Goal: Answer question/provide support: Share knowledge or assist other users

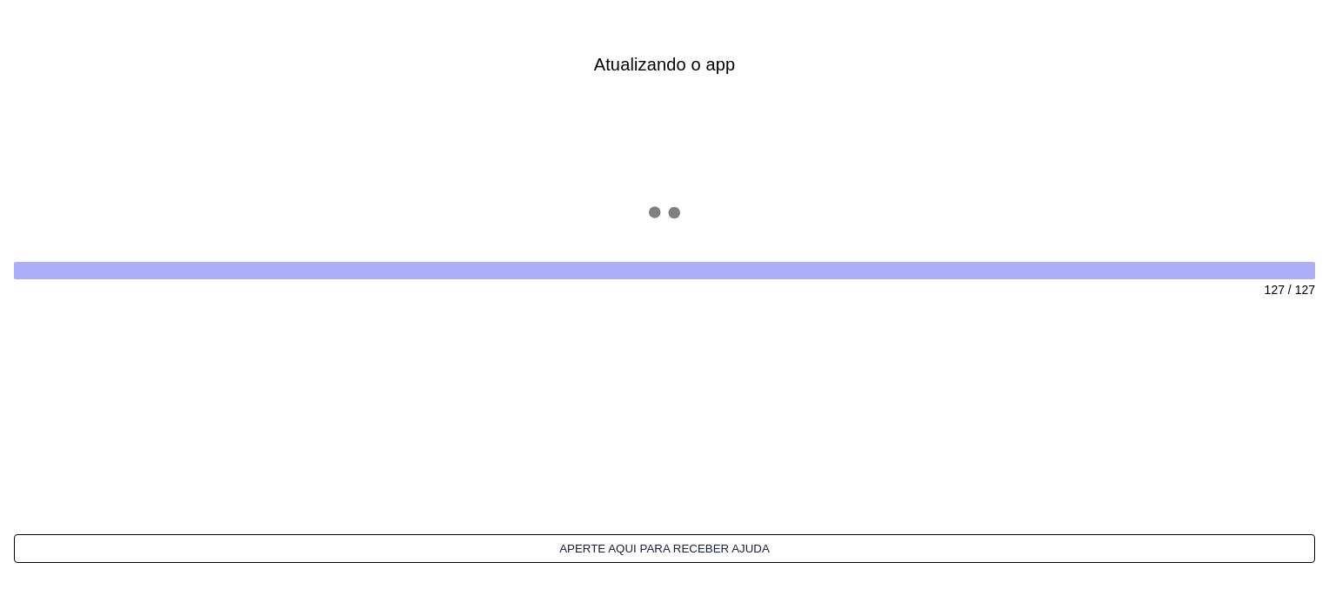
click at [649, 545] on button "Aperte aqui para receber ajuda" at bounding box center [665, 548] width 1302 height 29
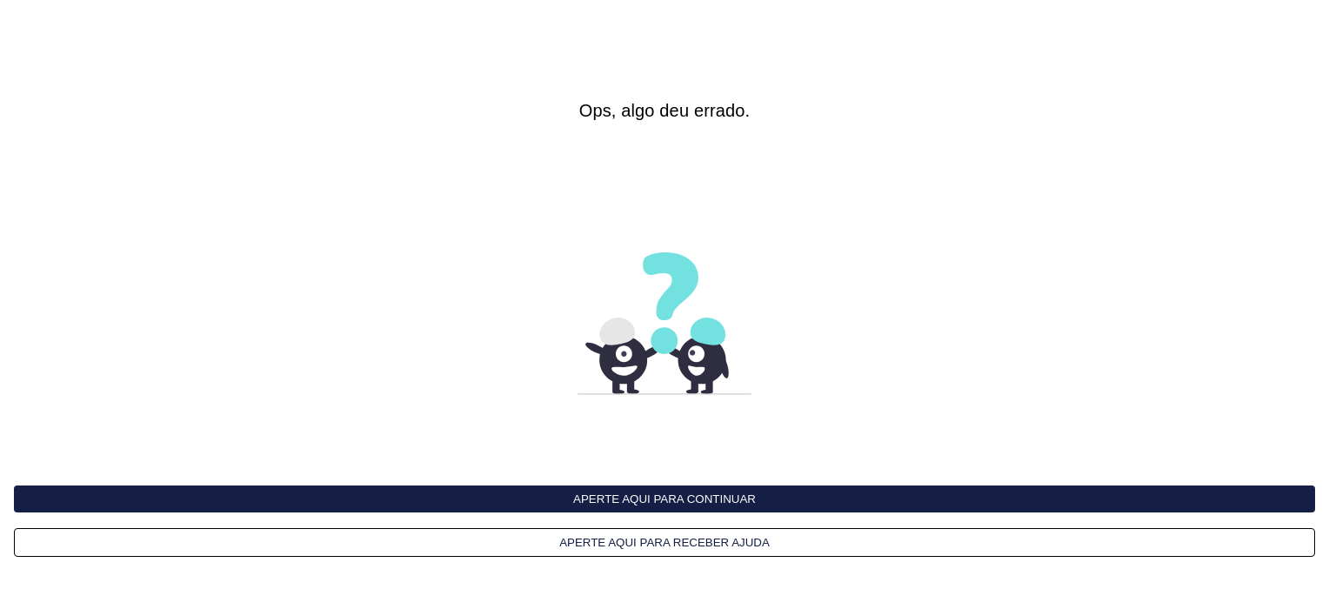
click at [686, 539] on button "Aperte aqui para receber ajuda" at bounding box center [665, 542] width 1302 height 29
click at [622, 502] on button "Aperte aqui para continuar" at bounding box center [665, 498] width 1302 height 27
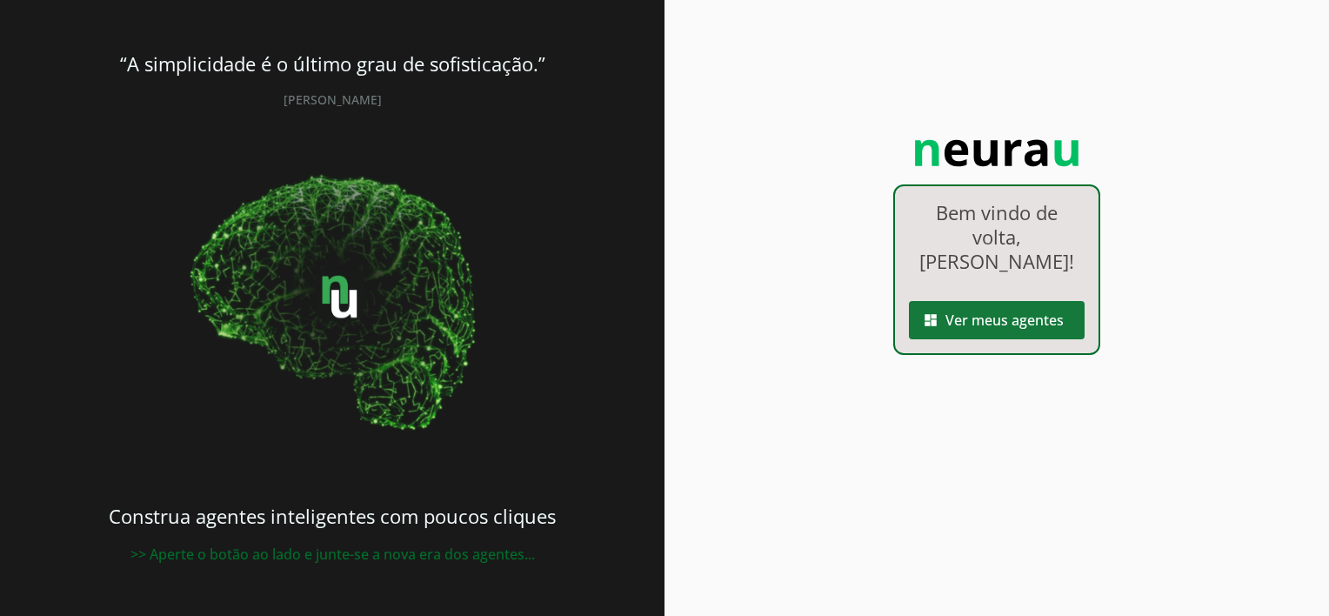
click at [961, 299] on span at bounding box center [997, 320] width 176 height 42
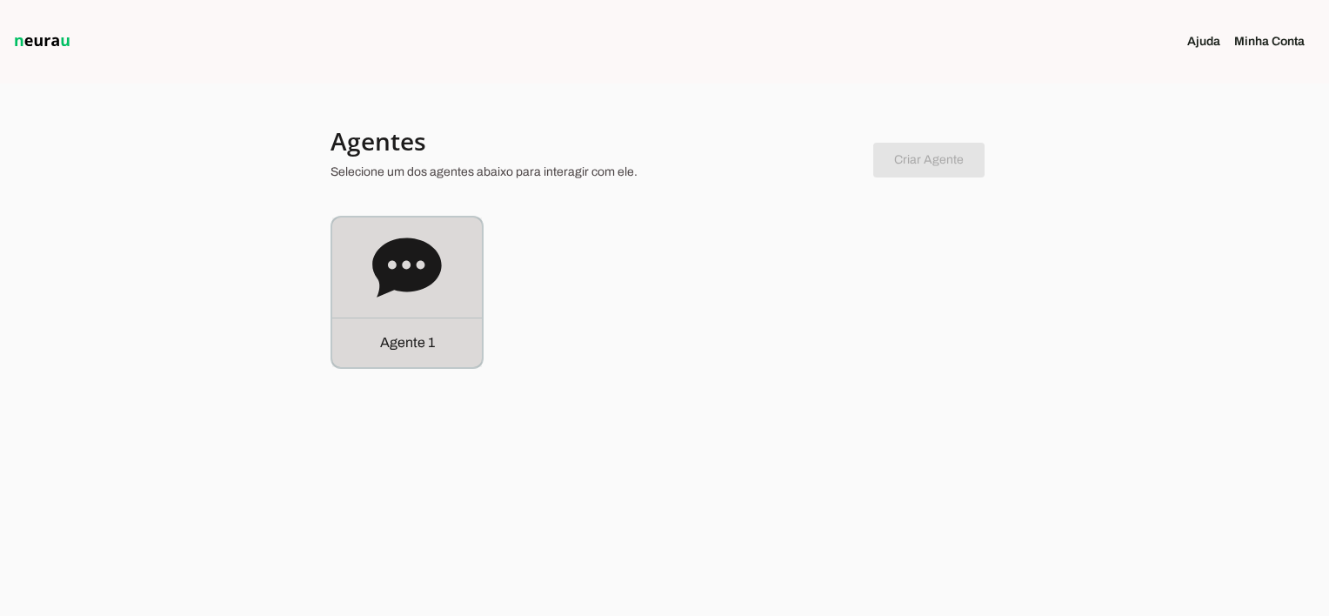
click at [399, 279] on icon at bounding box center [406, 267] width 69 height 59
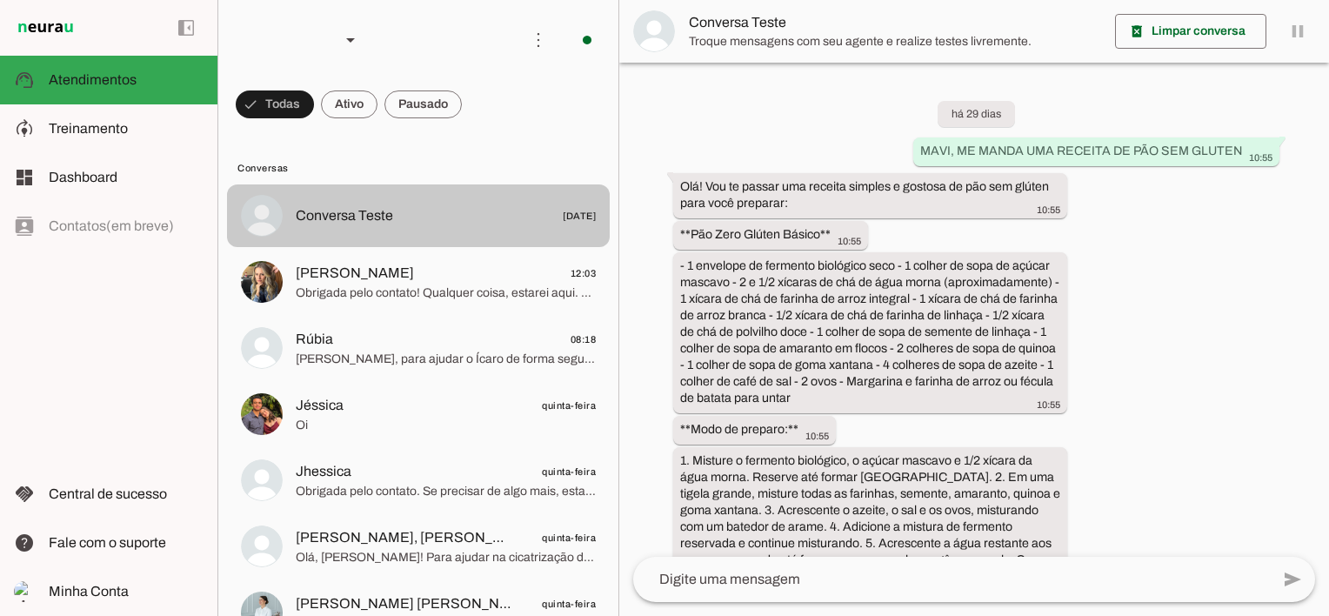
scroll to position [4709, 0]
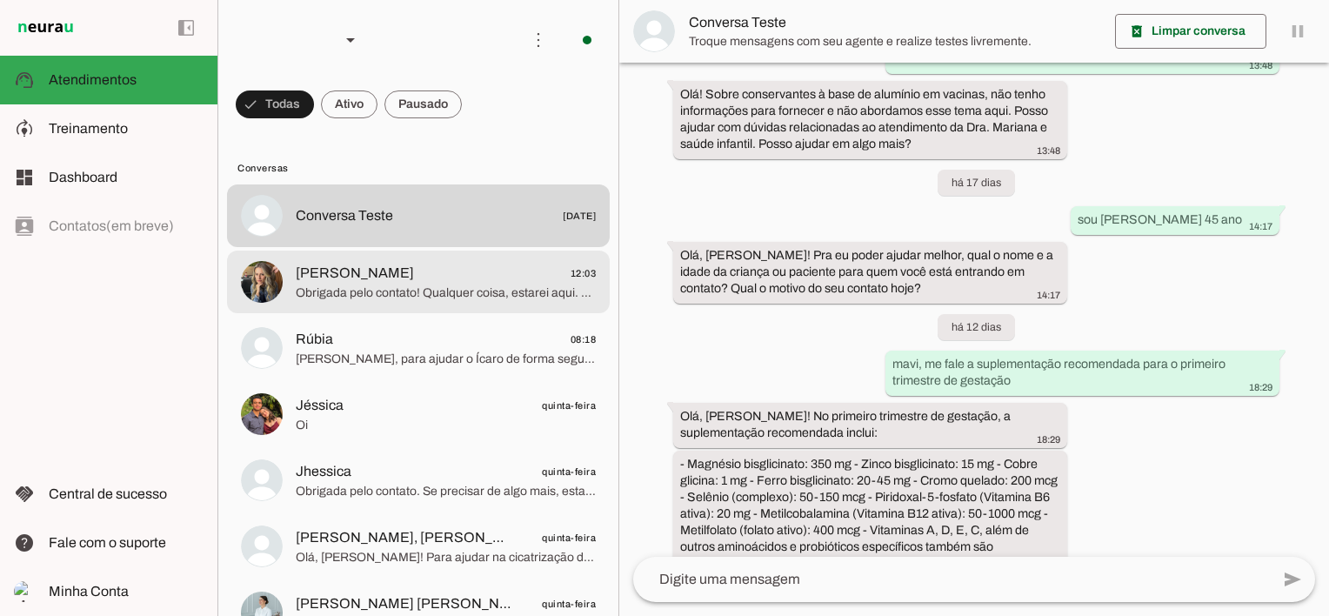
click at [299, 279] on span "Priscila Duarte" at bounding box center [355, 273] width 118 height 21
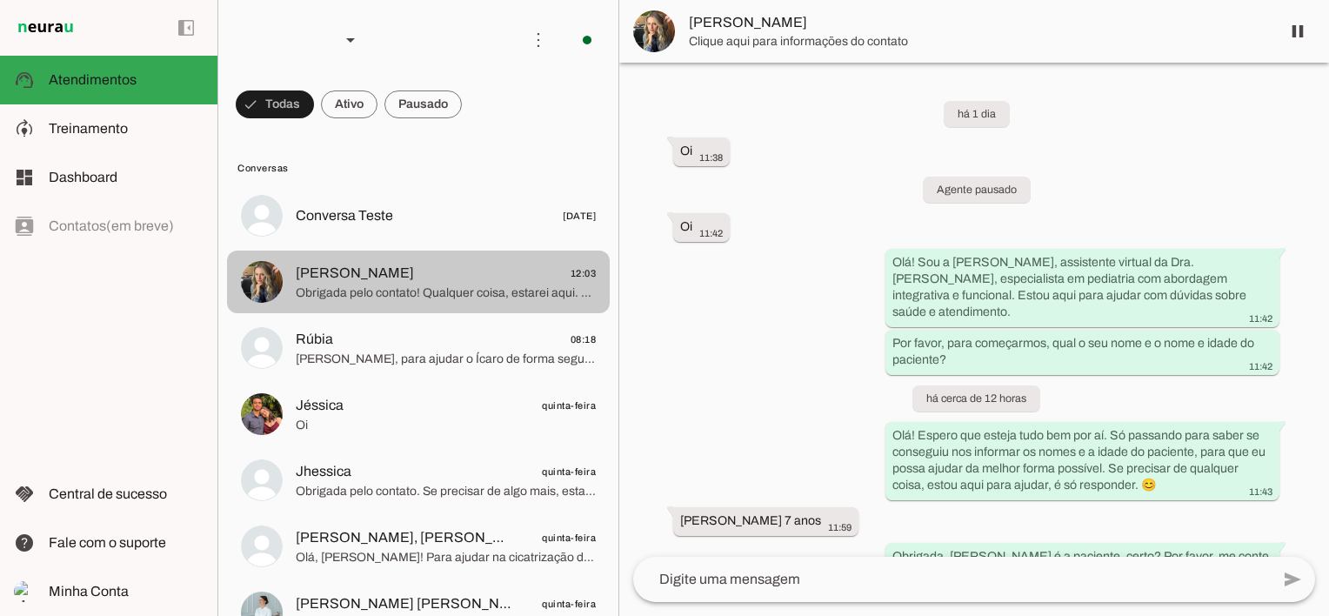
scroll to position [237, 0]
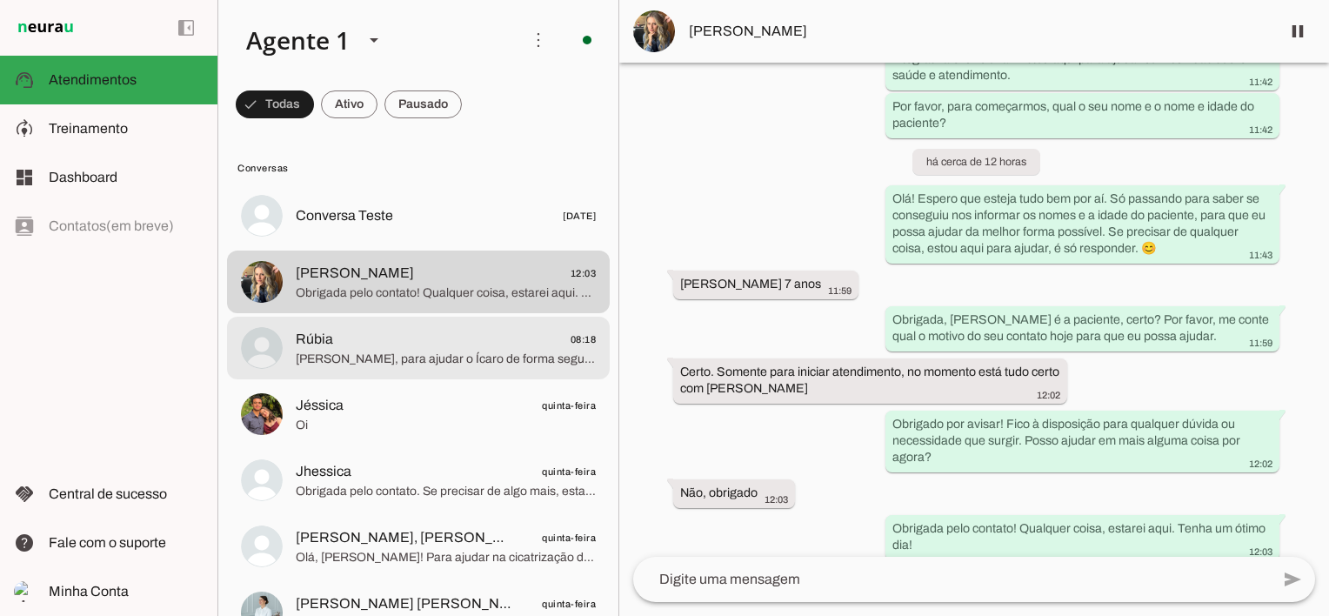
click at [399, 345] on span "Rúbia 08:18" at bounding box center [446, 340] width 300 height 22
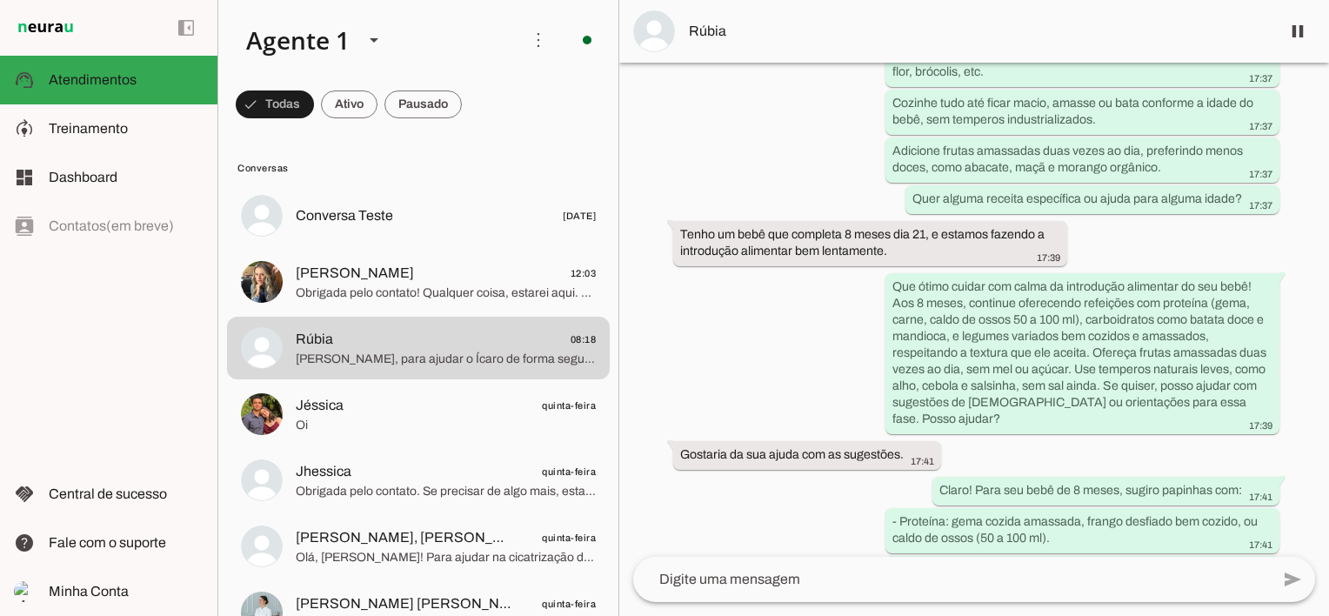
scroll to position [1180, 0]
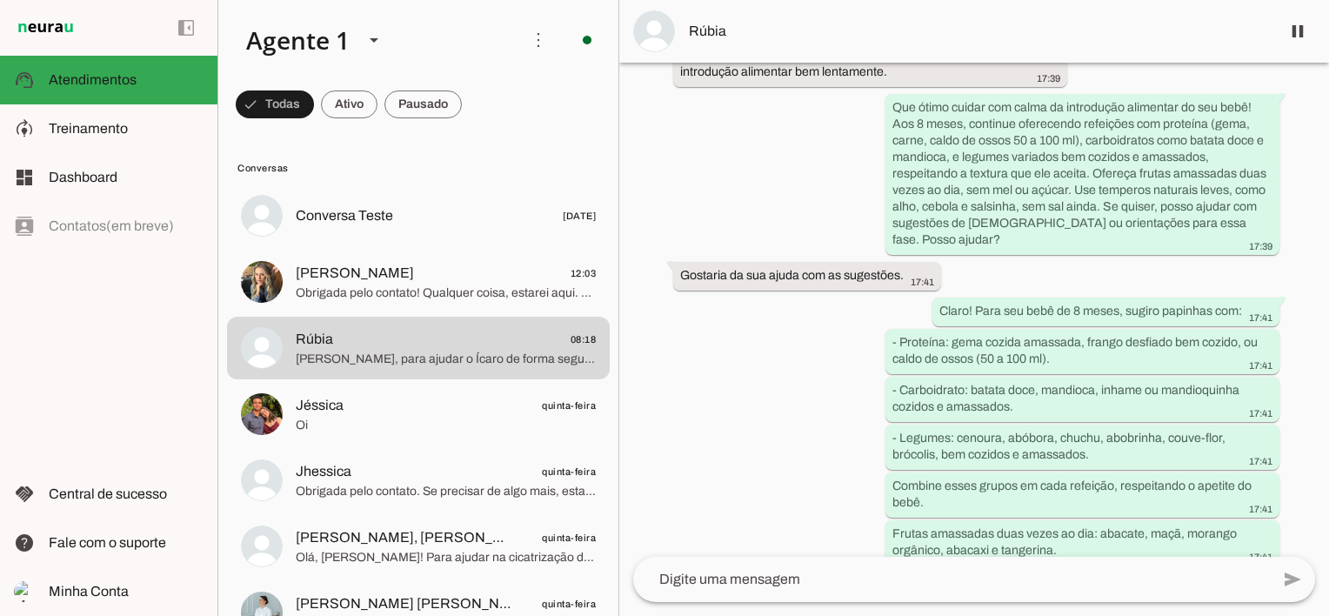
click at [828, 19] on md-item "Rúbia" at bounding box center [974, 31] width 710 height 63
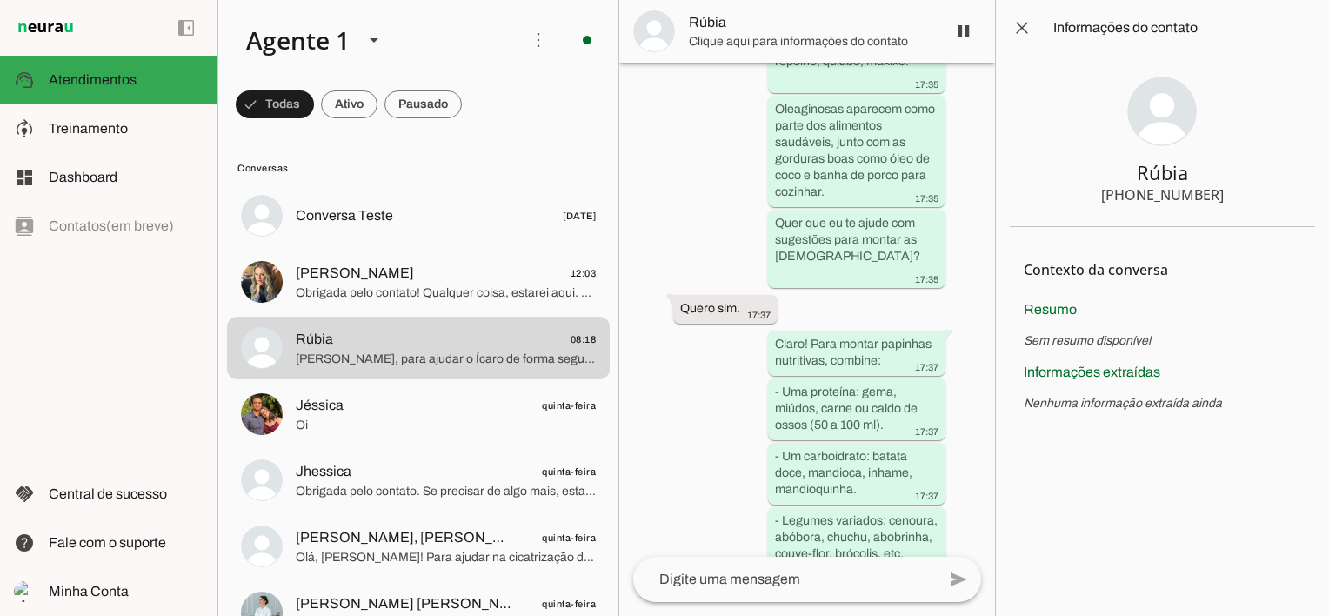
scroll to position [13230, 0]
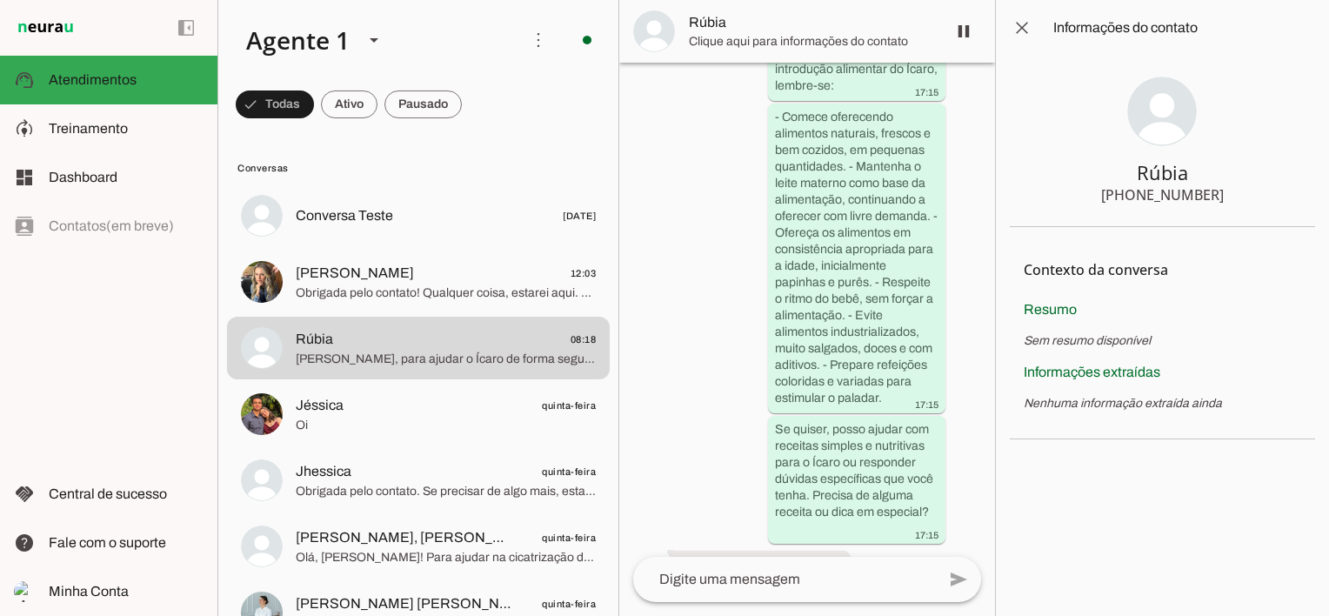
drag, startPoint x: 1184, startPoint y: 191, endPoint x: 1248, endPoint y: 194, distance: 63.6
click at [1248, 194] on section "Rúbia +55 4192711820" at bounding box center [1162, 141] width 305 height 171
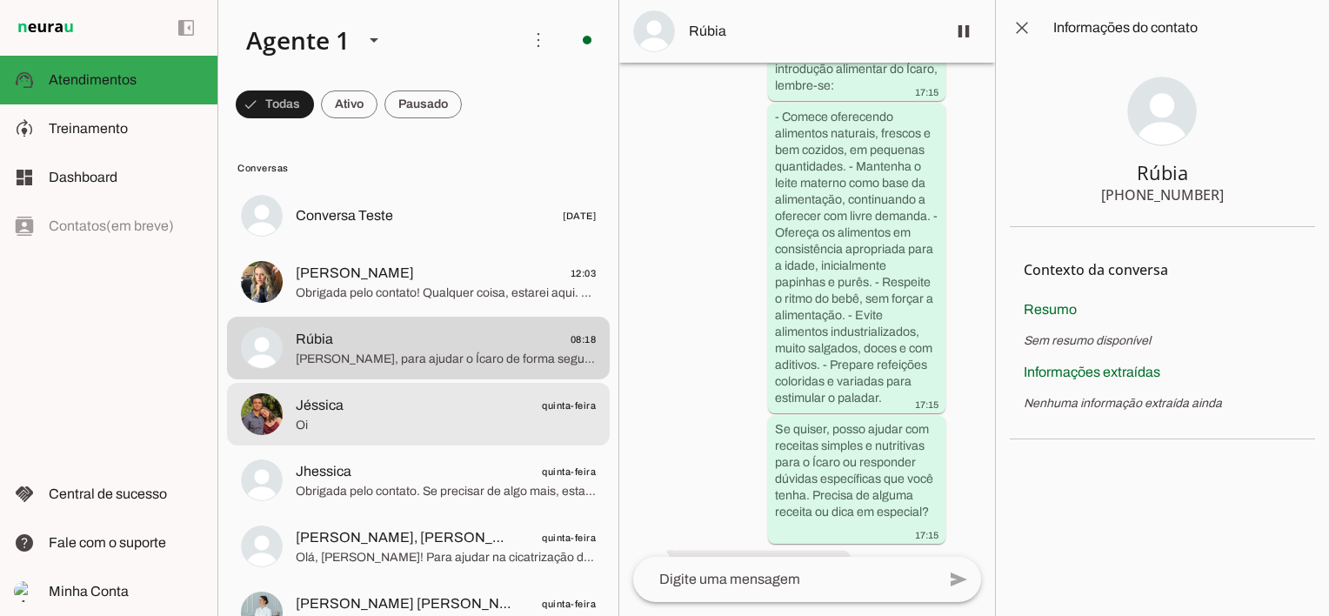
click at [420, 403] on span "Jéssica quinta-feira" at bounding box center [446, 406] width 300 height 22
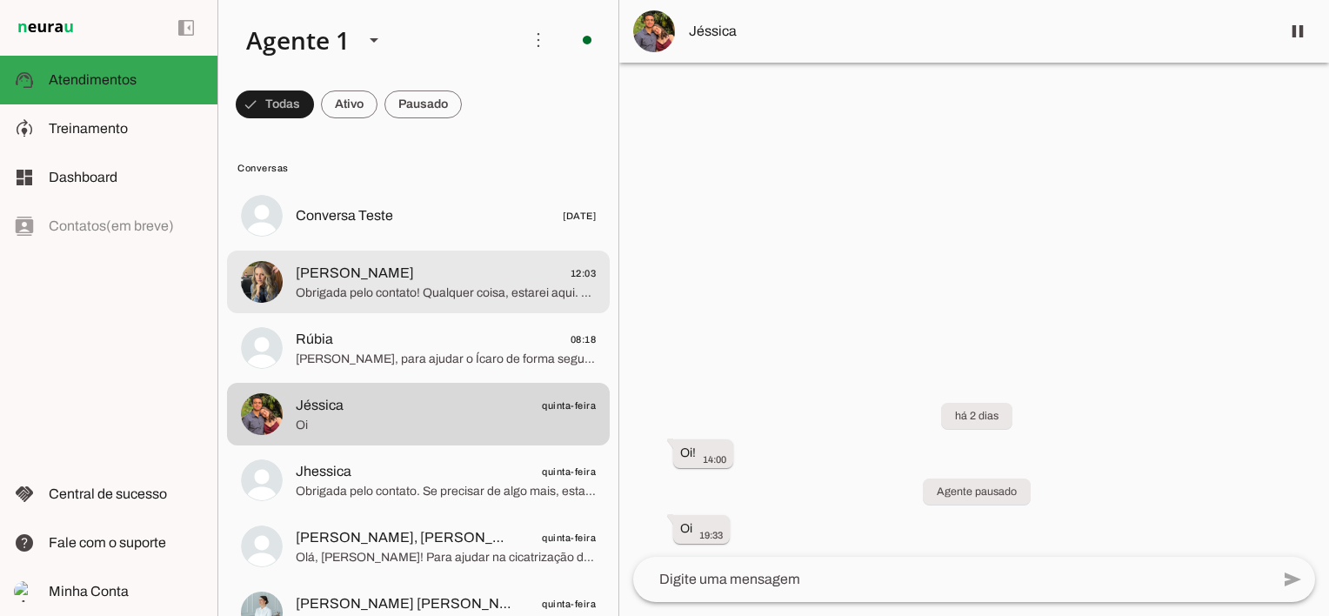
click at [472, 286] on span "Obrigada pelo contato! Qualquer coisa, estarei aqui. Tenha um ótimo dia!" at bounding box center [446, 293] width 300 height 17
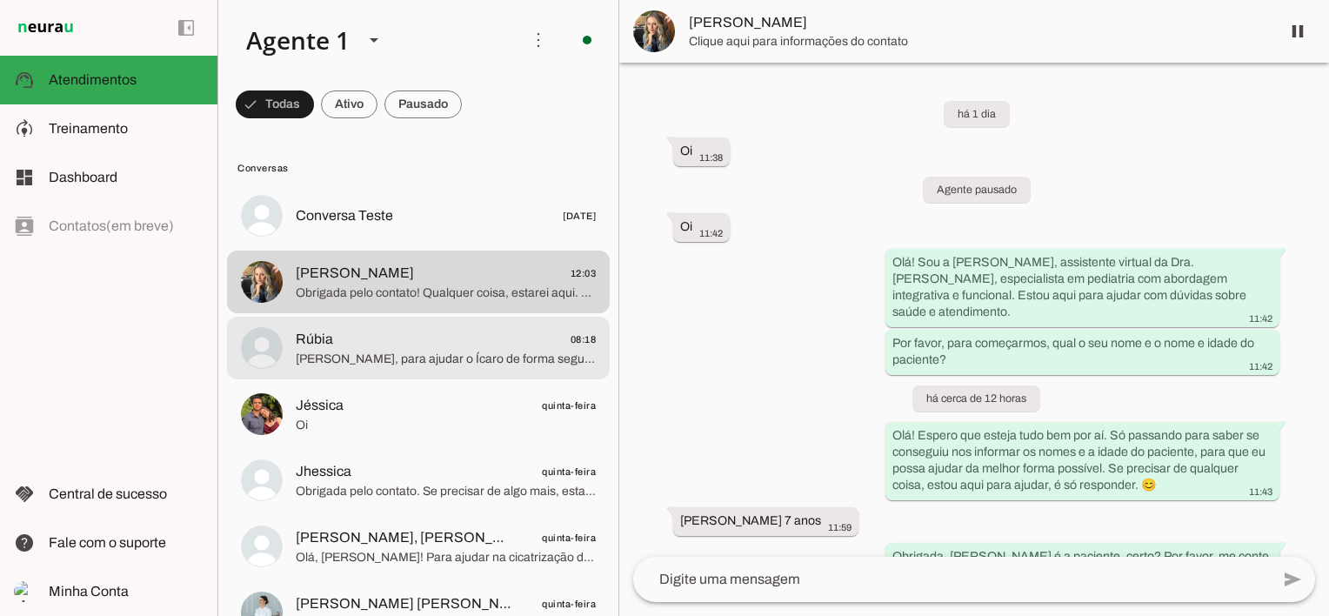
scroll to position [237, 0]
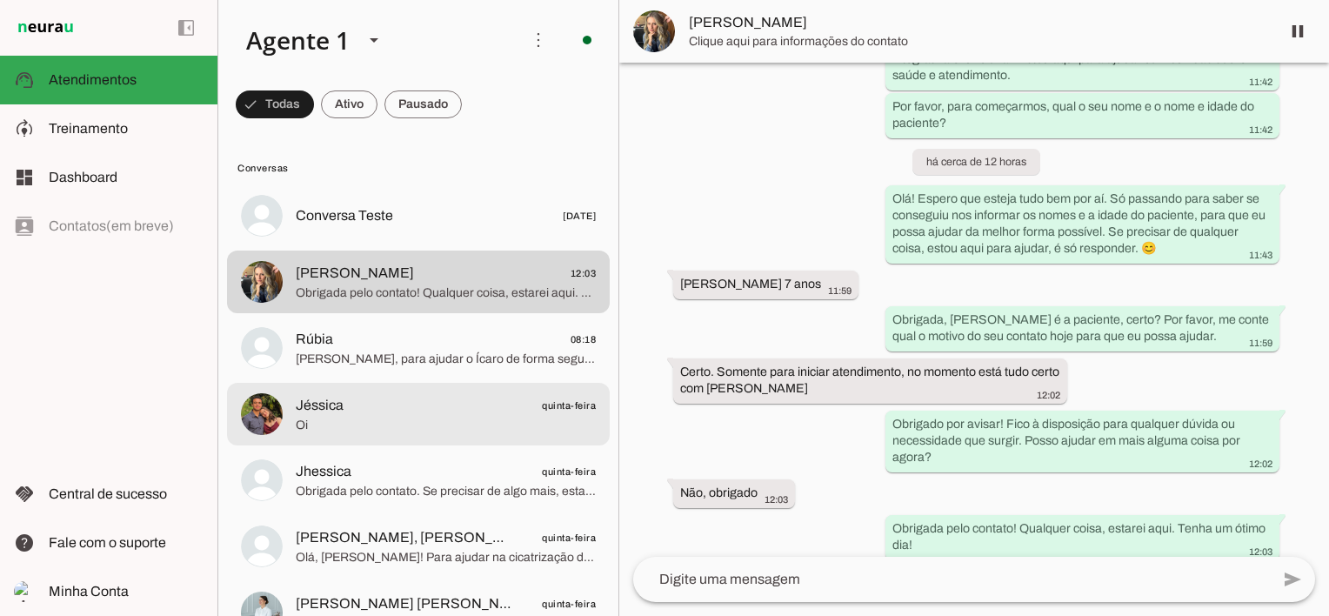
click at [411, 400] on span "Jéssica quinta-feira" at bounding box center [446, 406] width 300 height 22
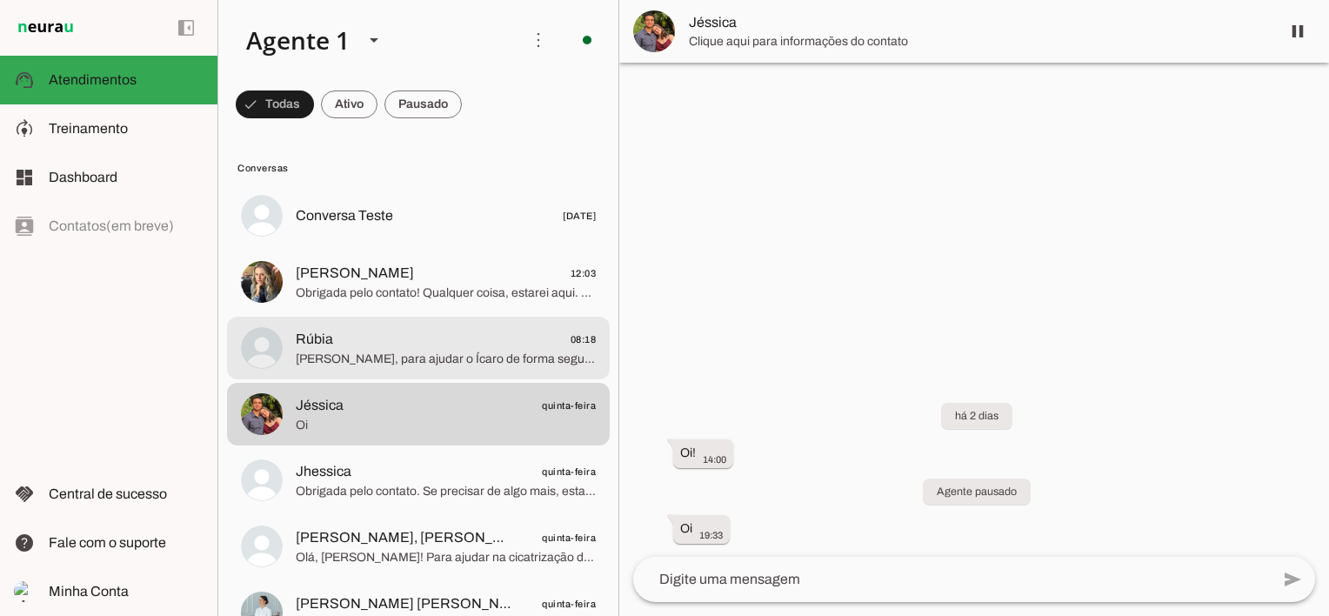
click at [425, 358] on span "Rubia, para ajudar o Ícaro de forma segura neste momento, continue com: - Lavag…" at bounding box center [446, 359] width 300 height 17
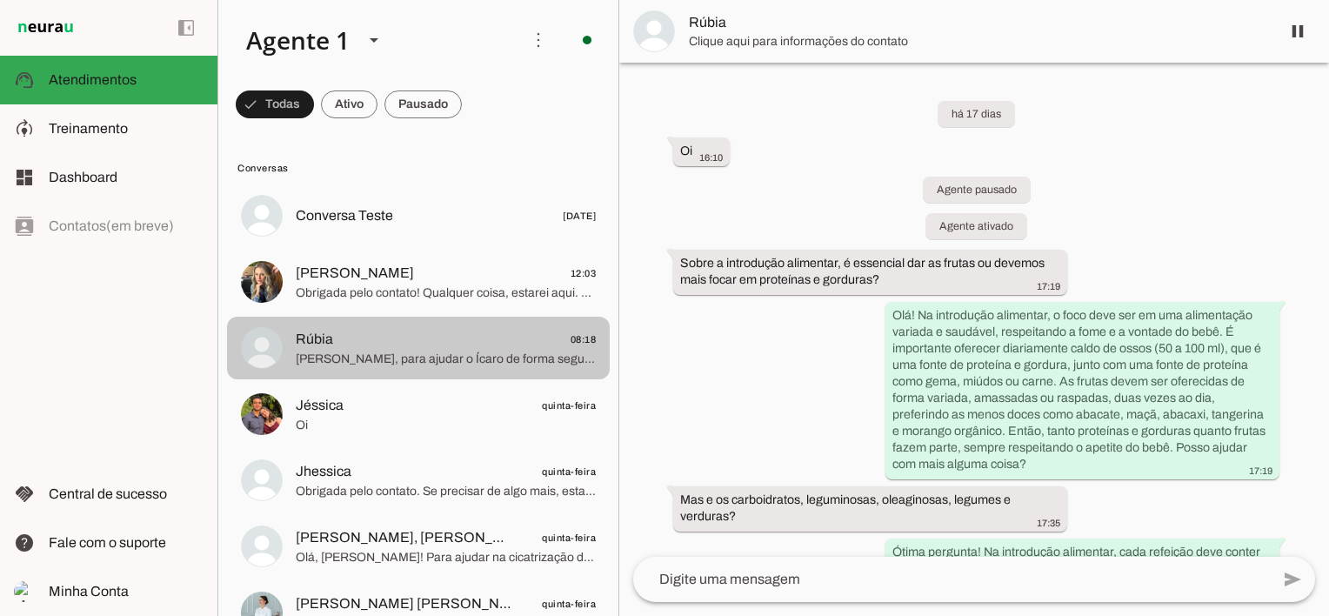
scroll to position [12924, 0]
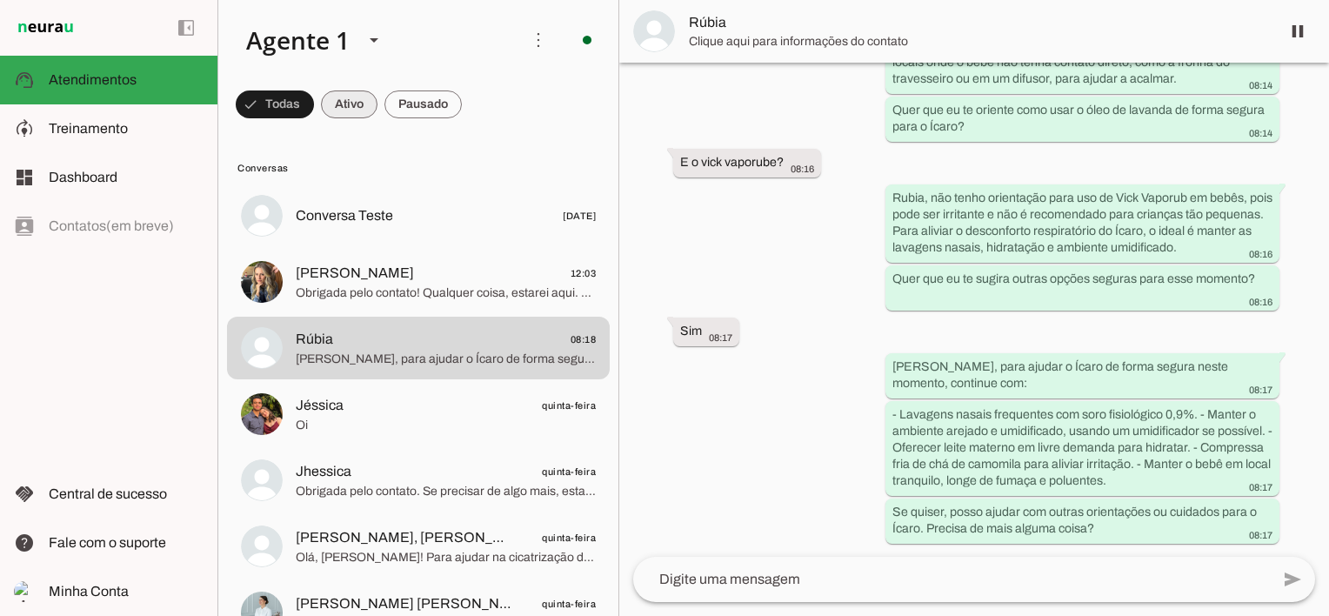
click at [348, 95] on span at bounding box center [349, 105] width 57 height 42
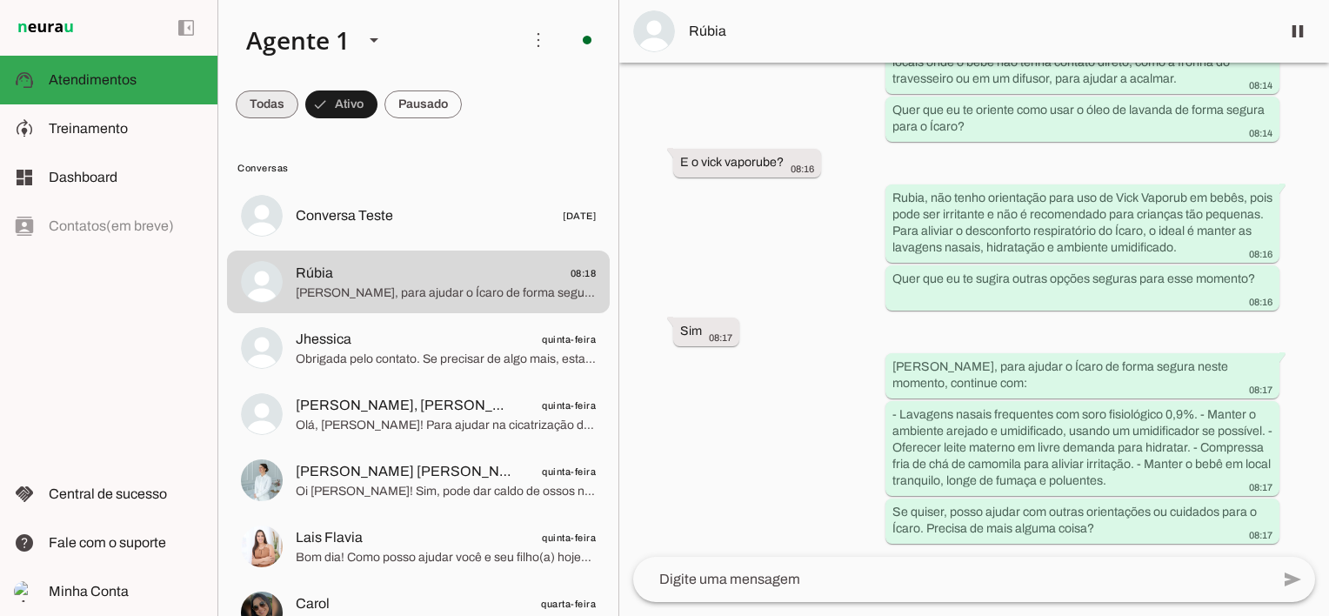
click at [278, 99] on span at bounding box center [267, 105] width 63 height 42
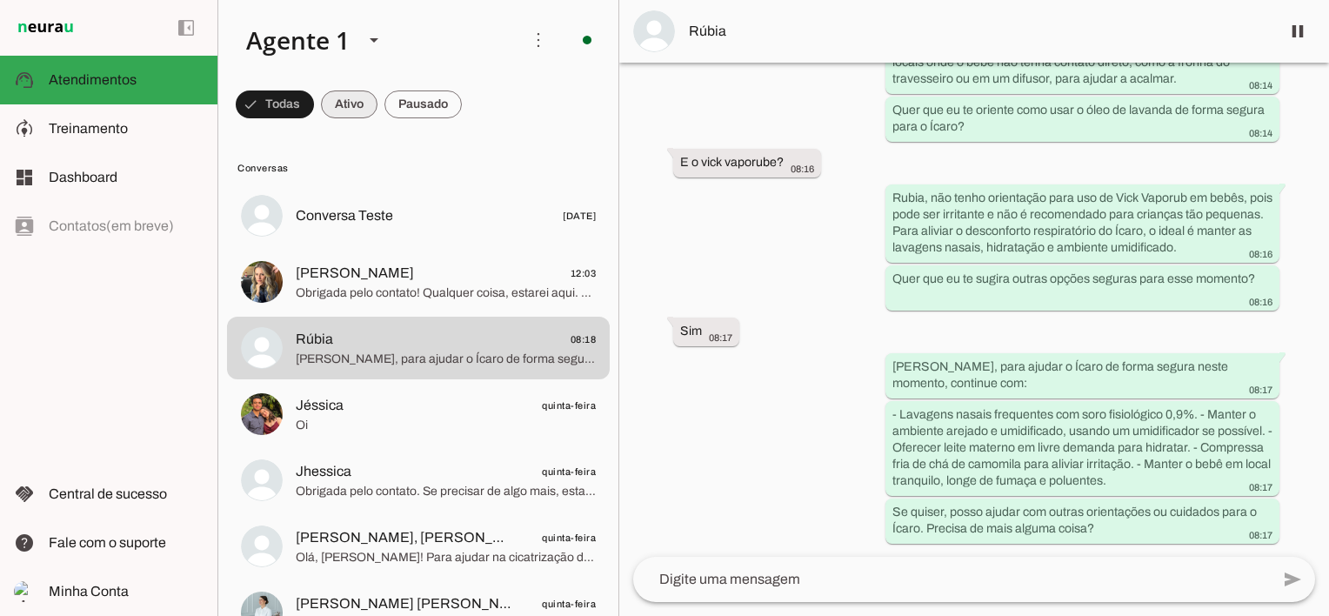
click at [338, 101] on span at bounding box center [349, 105] width 57 height 42
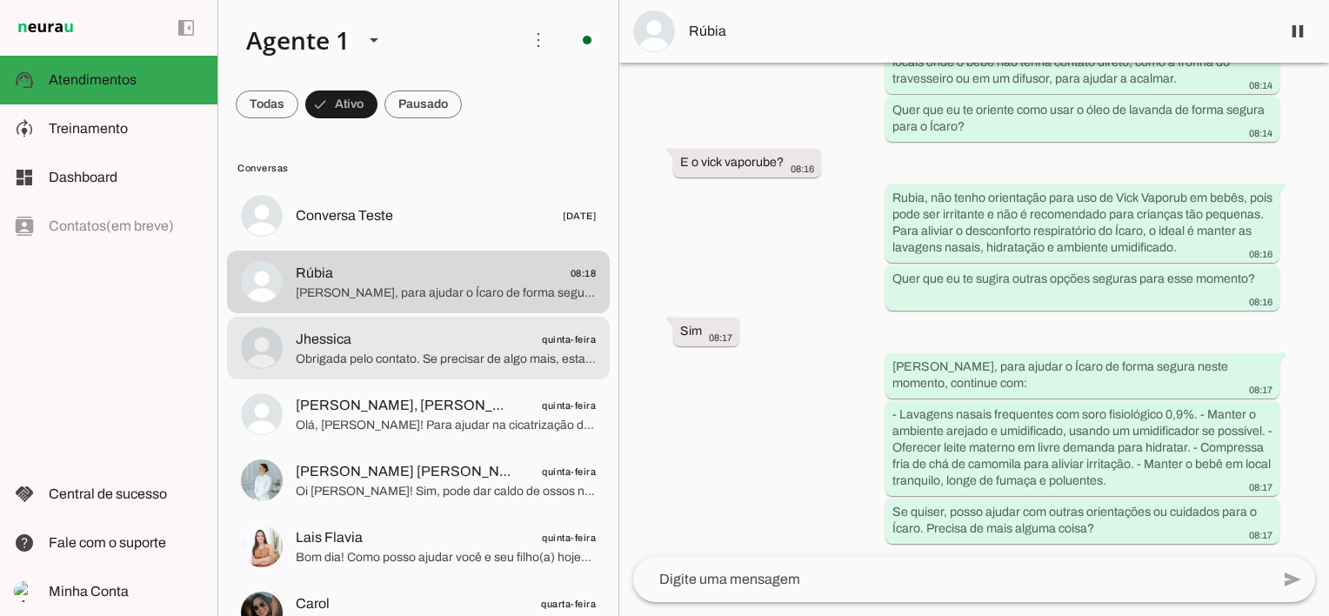
click at [439, 354] on span "Obrigada pelo contato. Se precisar de algo mais, estarei aqui para ajudar. Dese…" at bounding box center [446, 359] width 300 height 17
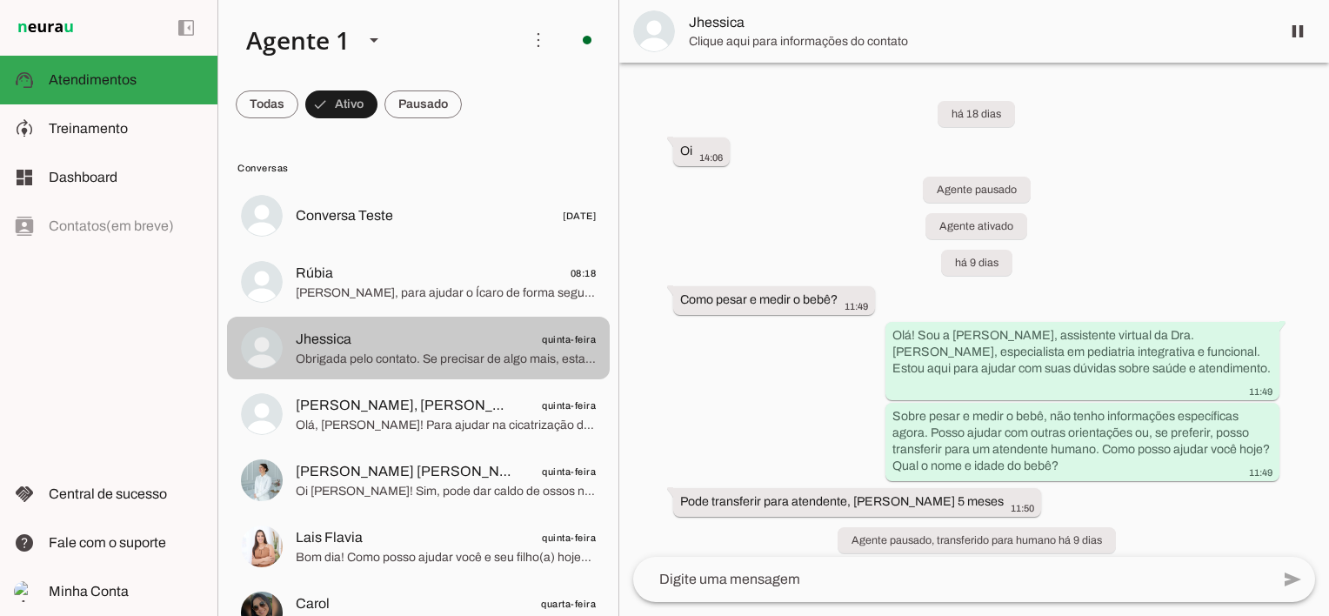
scroll to position [1862, 0]
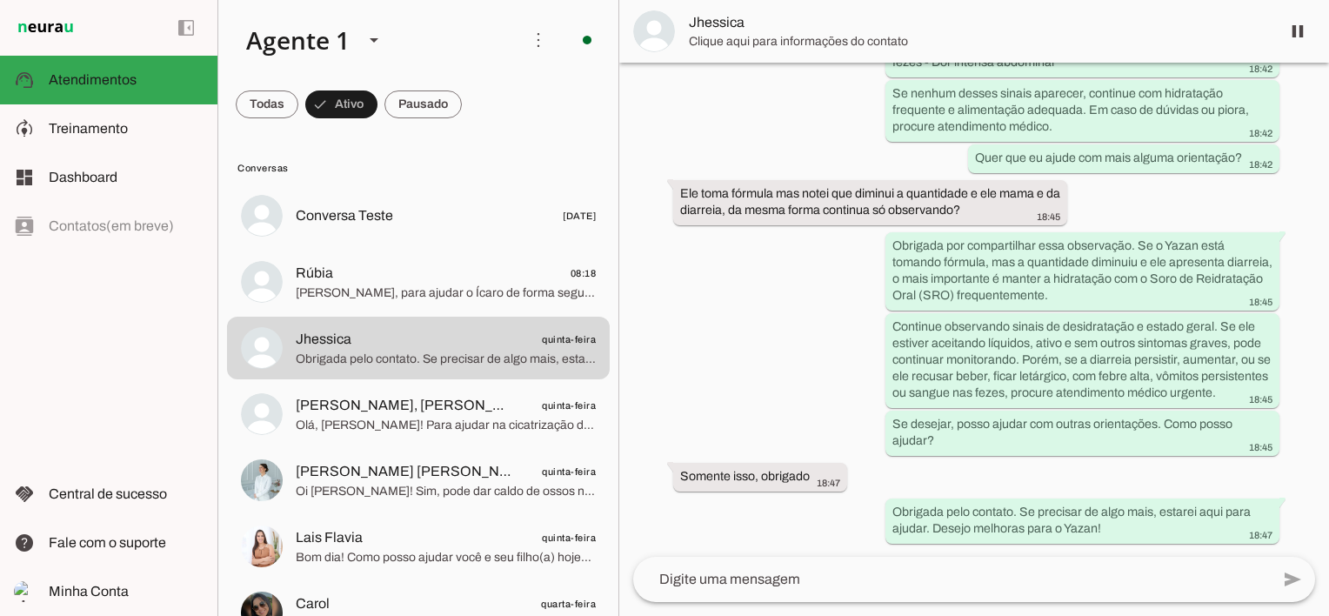
click at [891, 32] on span "Jhessica" at bounding box center [978, 22] width 578 height 21
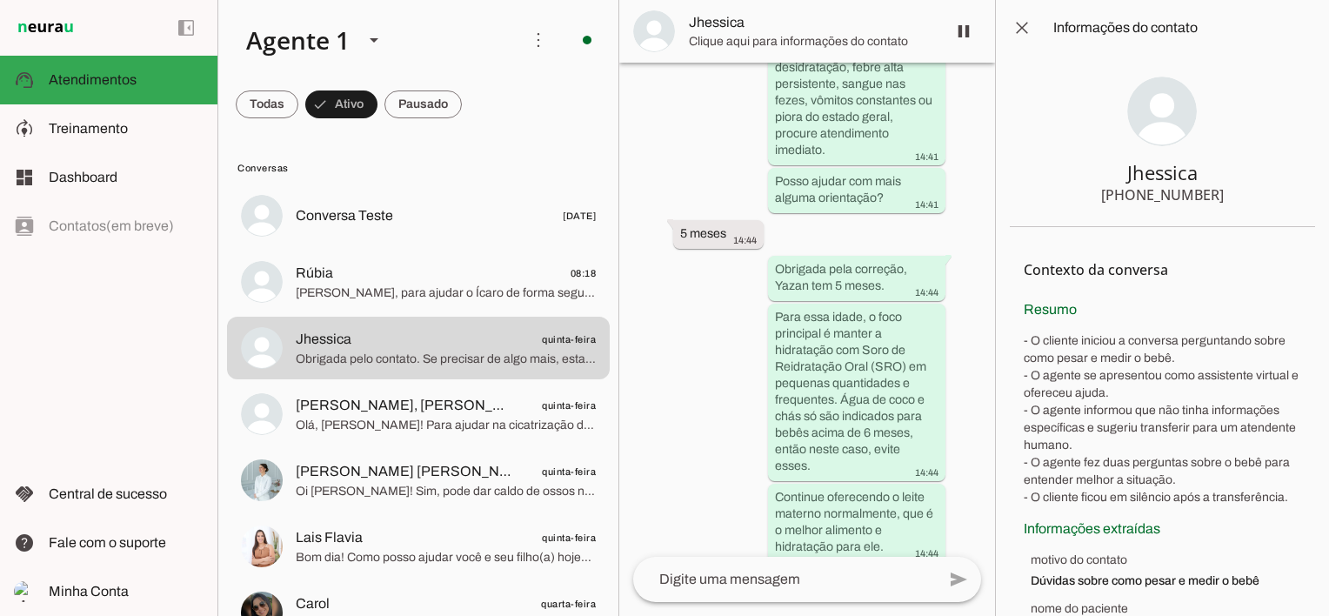
scroll to position [3681, 0]
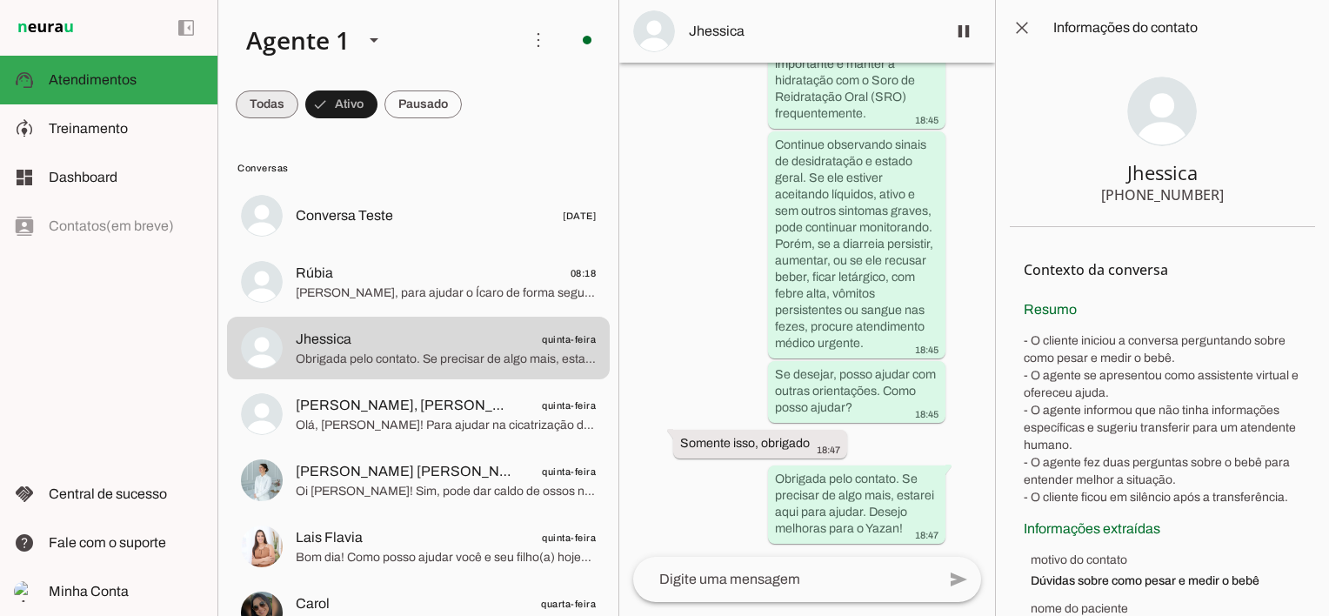
click at [278, 111] on span at bounding box center [267, 105] width 63 height 42
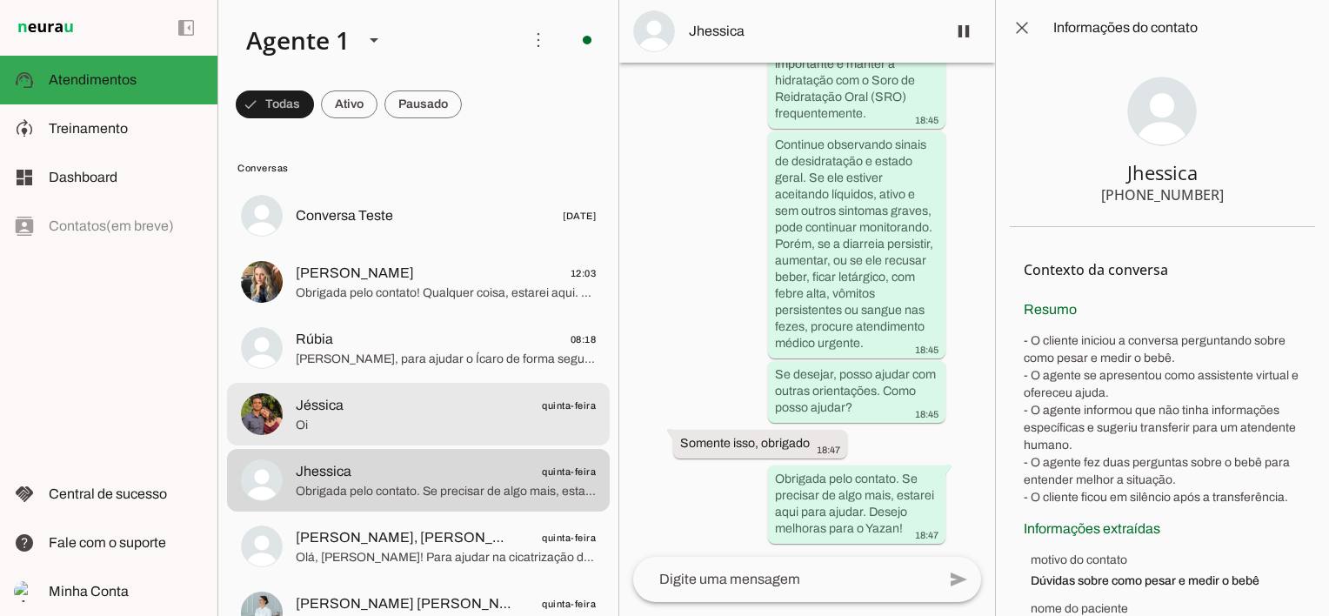
click at [338, 414] on span "Jéssica" at bounding box center [320, 405] width 48 height 21
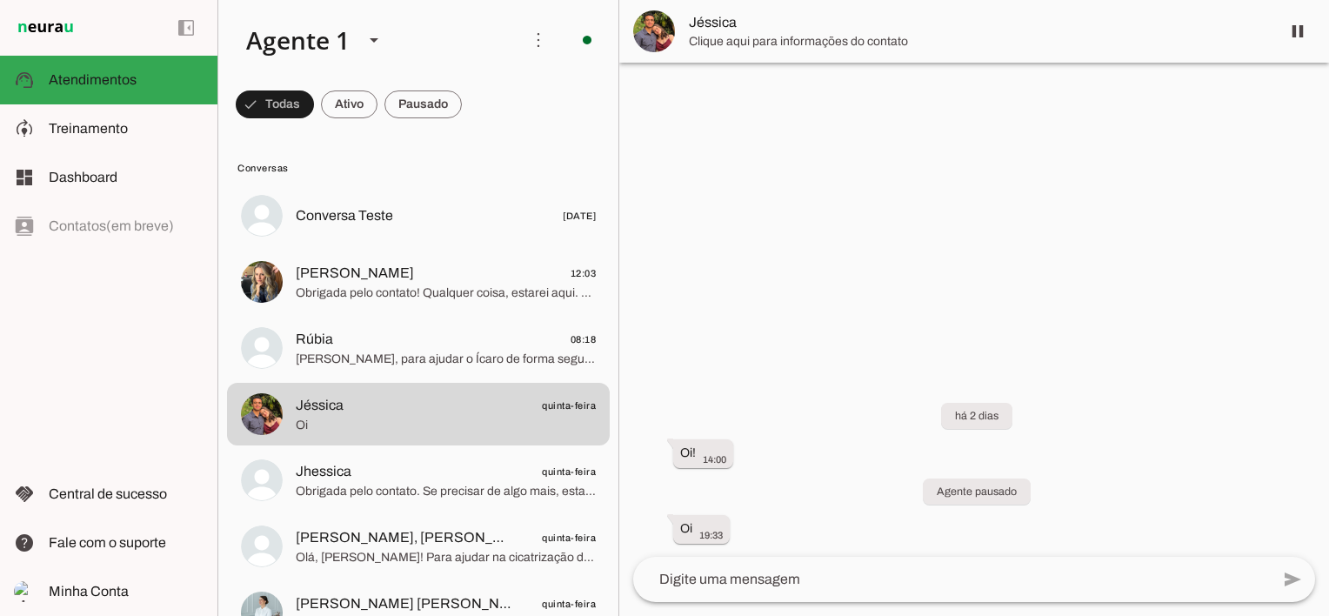
click at [908, 31] on span "Jéssica" at bounding box center [978, 22] width 578 height 21
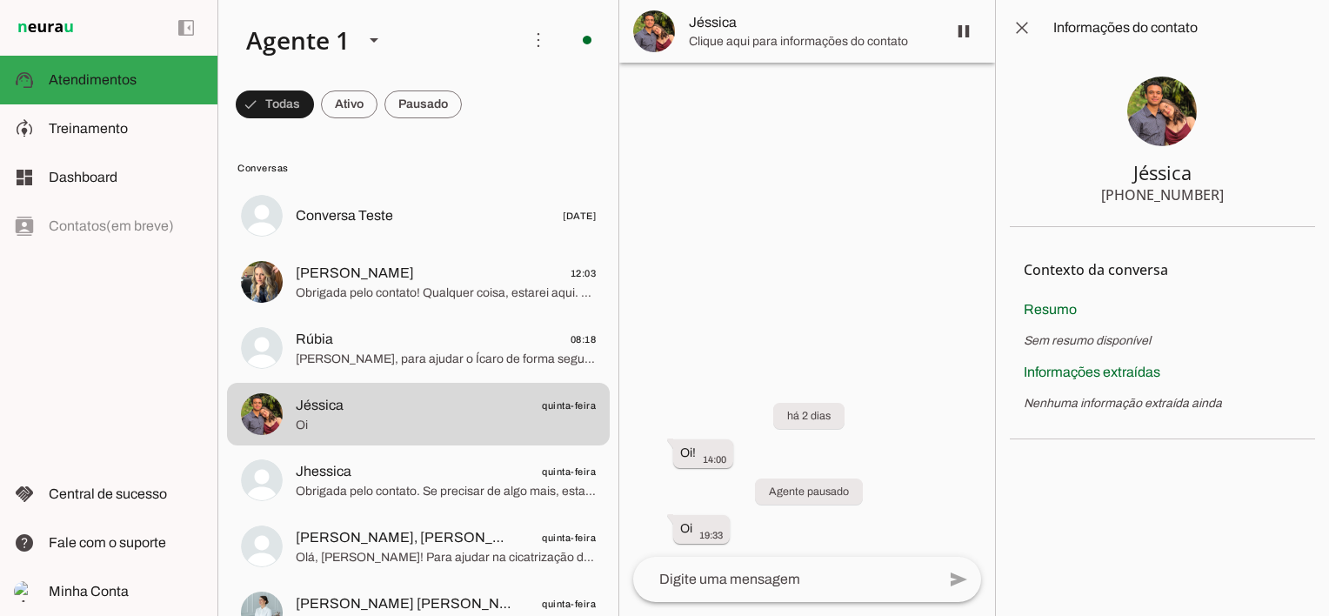
click at [763, 257] on div at bounding box center [807, 308] width 376 height 616
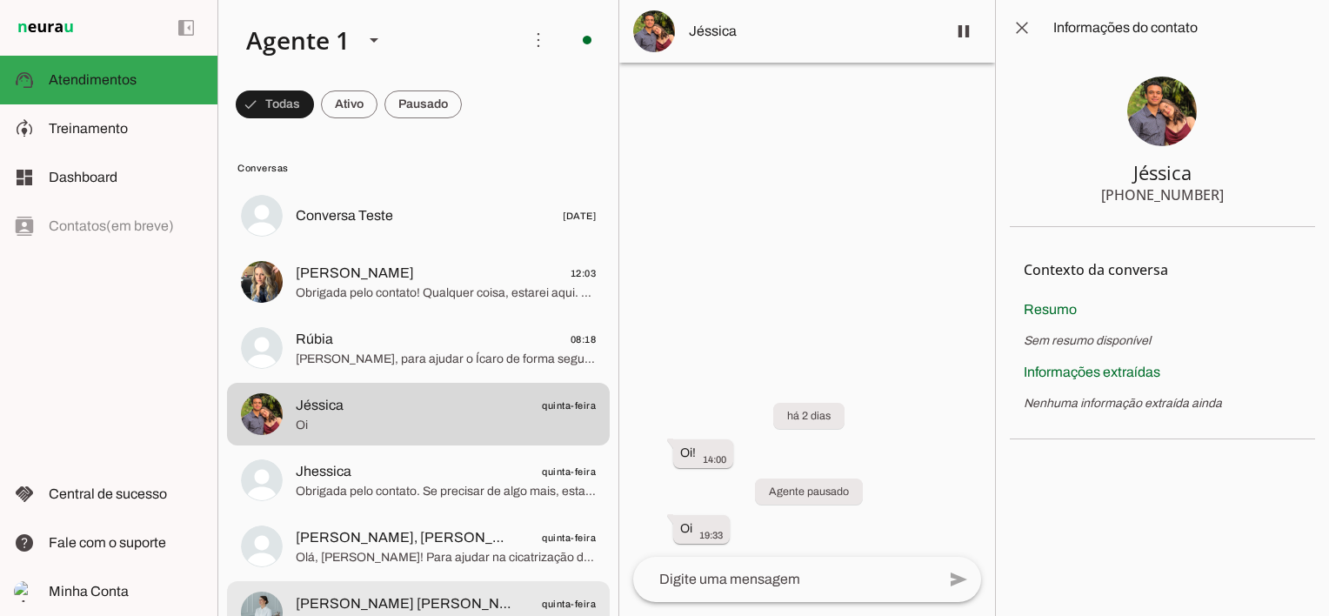
click at [371, 589] on md-item "Vivian Mãe Sarah Torres Dias quinta-feira Oi Vivian! Sim, pode dar caldo de oss…" at bounding box center [418, 612] width 383 height 63
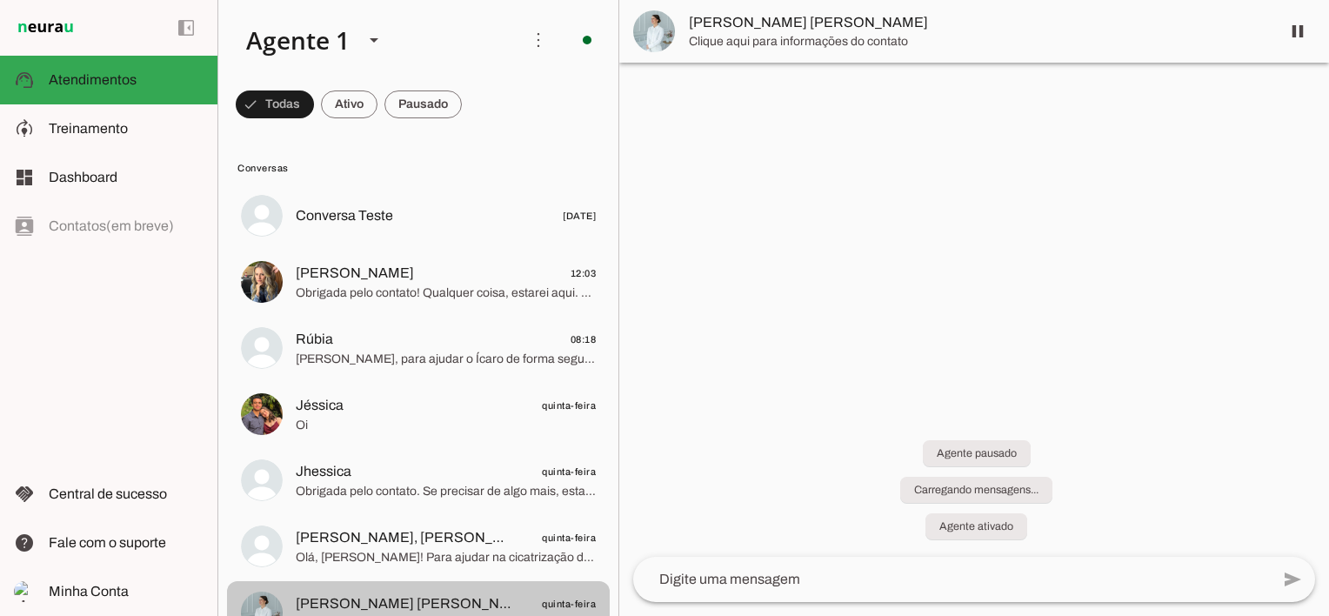
scroll to position [2514, 0]
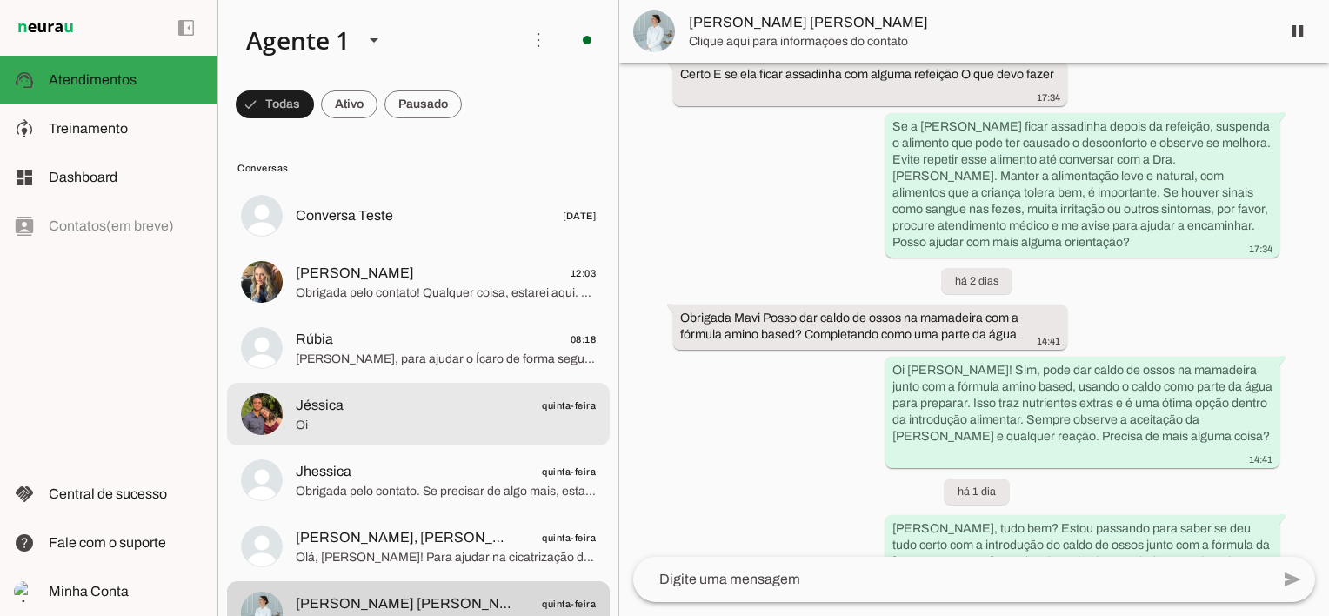
click at [353, 401] on span "Jéssica quinta-feira" at bounding box center [446, 406] width 300 height 22
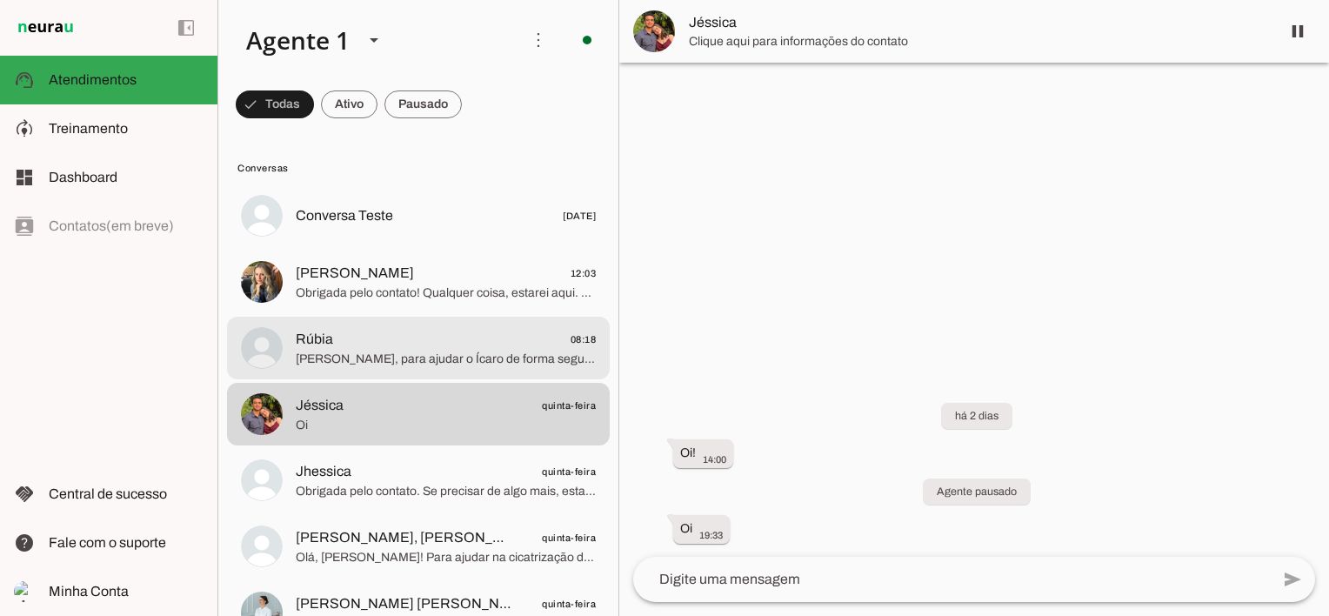
click at [323, 331] on span "Rúbia" at bounding box center [314, 339] width 37 height 21
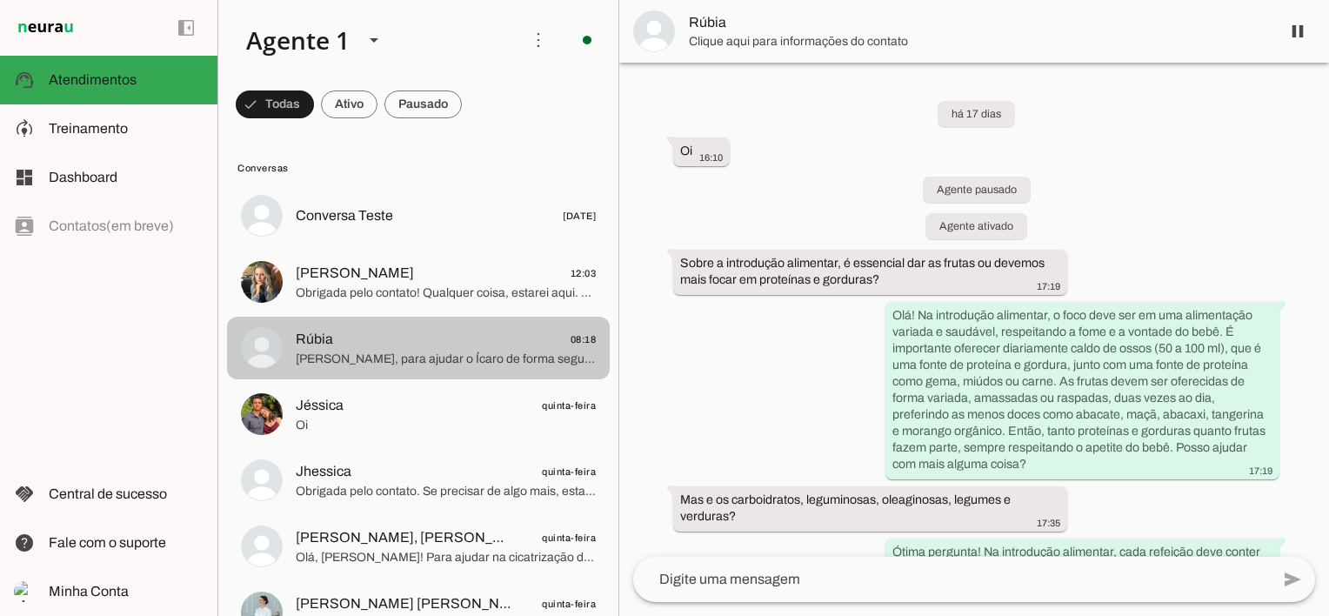
scroll to position [12924, 0]
